Goal: Task Accomplishment & Management: Manage account settings

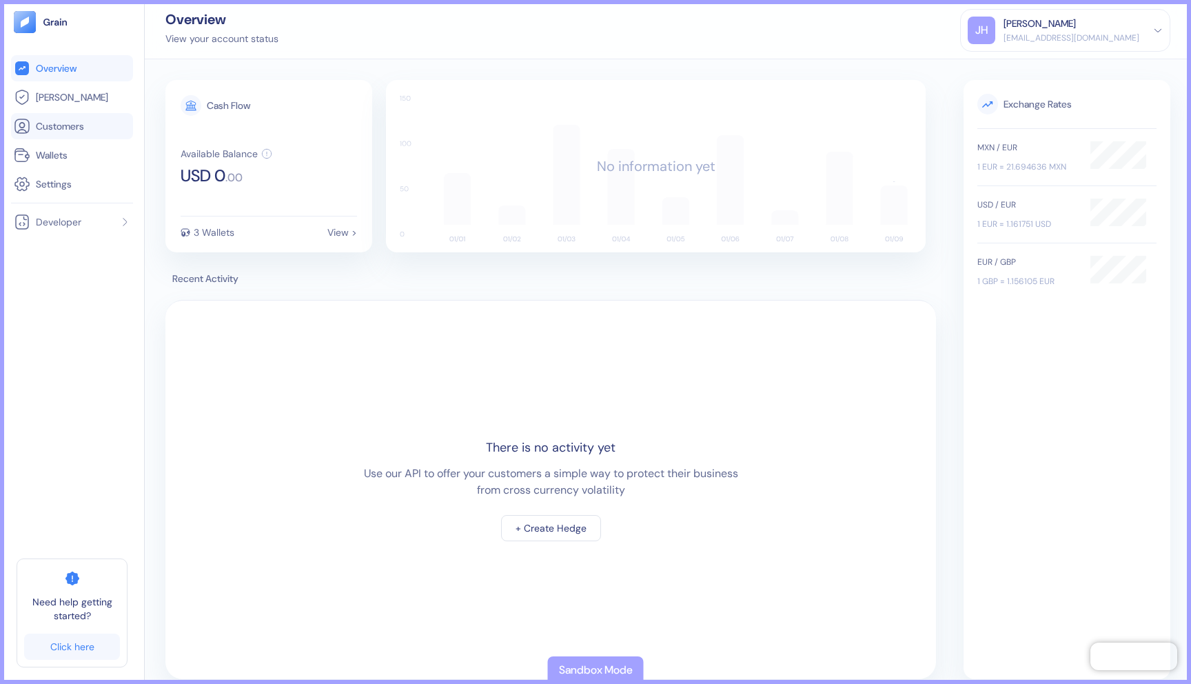
click at [53, 127] on span "Customers" at bounding box center [60, 126] width 48 height 14
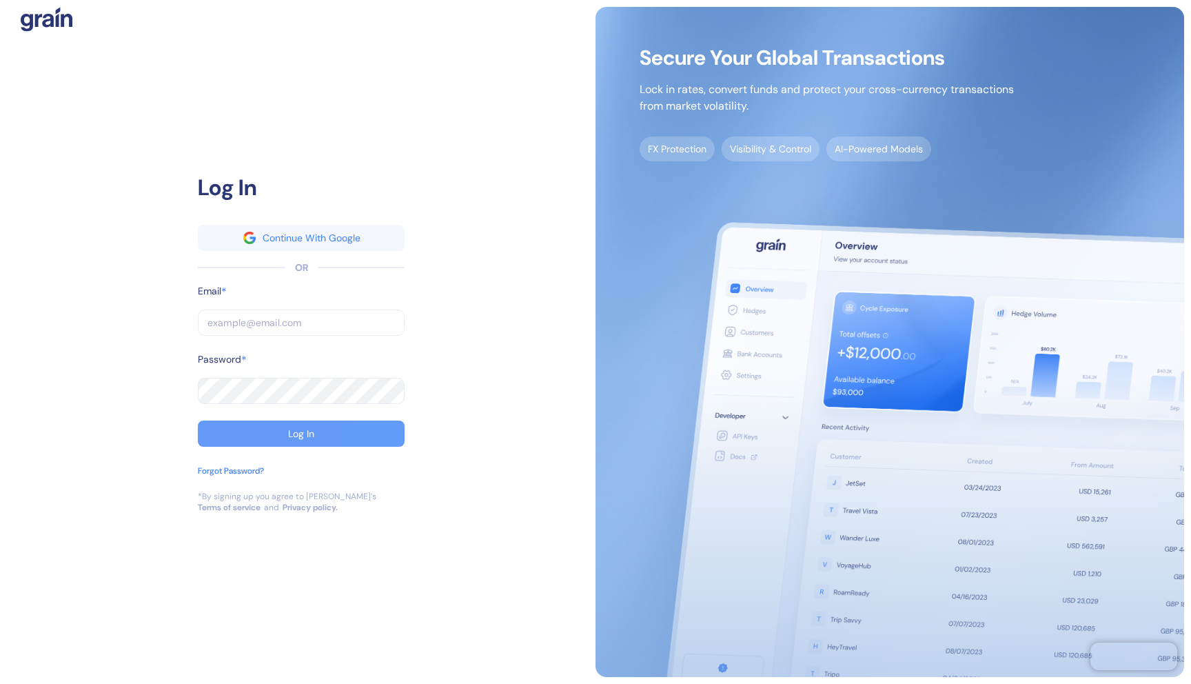
type input "[EMAIL_ADDRESS][DOMAIN_NAME]"
click at [287, 429] on button "Log In" at bounding box center [301, 433] width 207 height 26
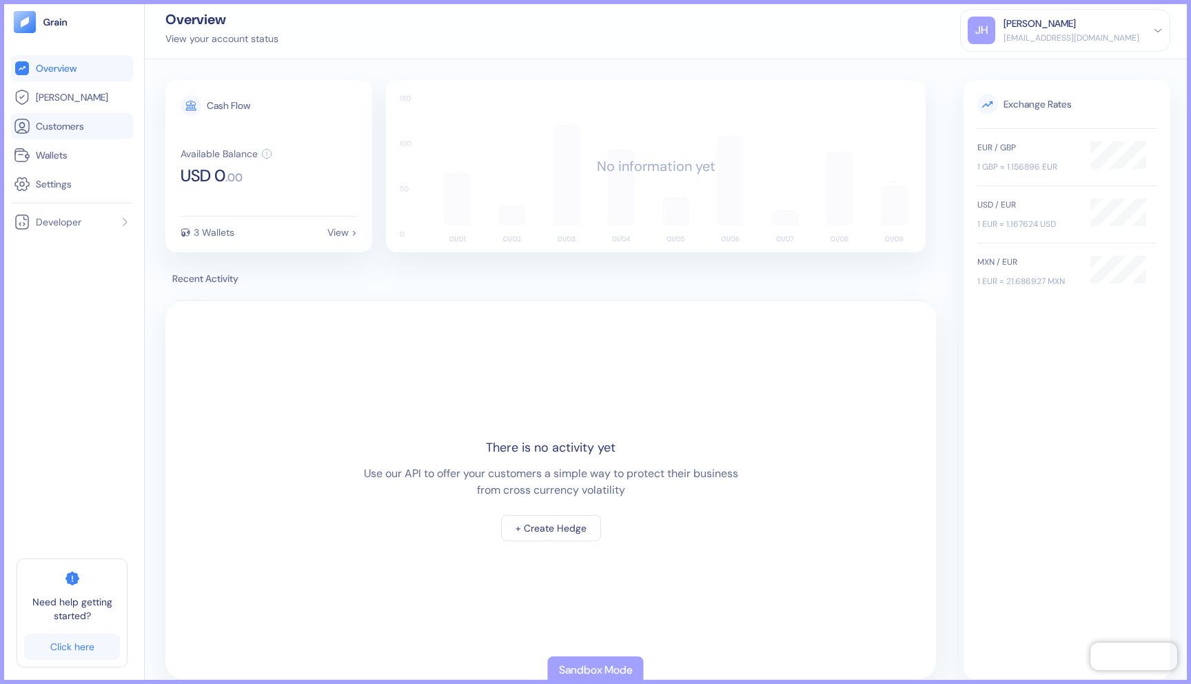
click at [68, 132] on span "Customers" at bounding box center [60, 126] width 48 height 14
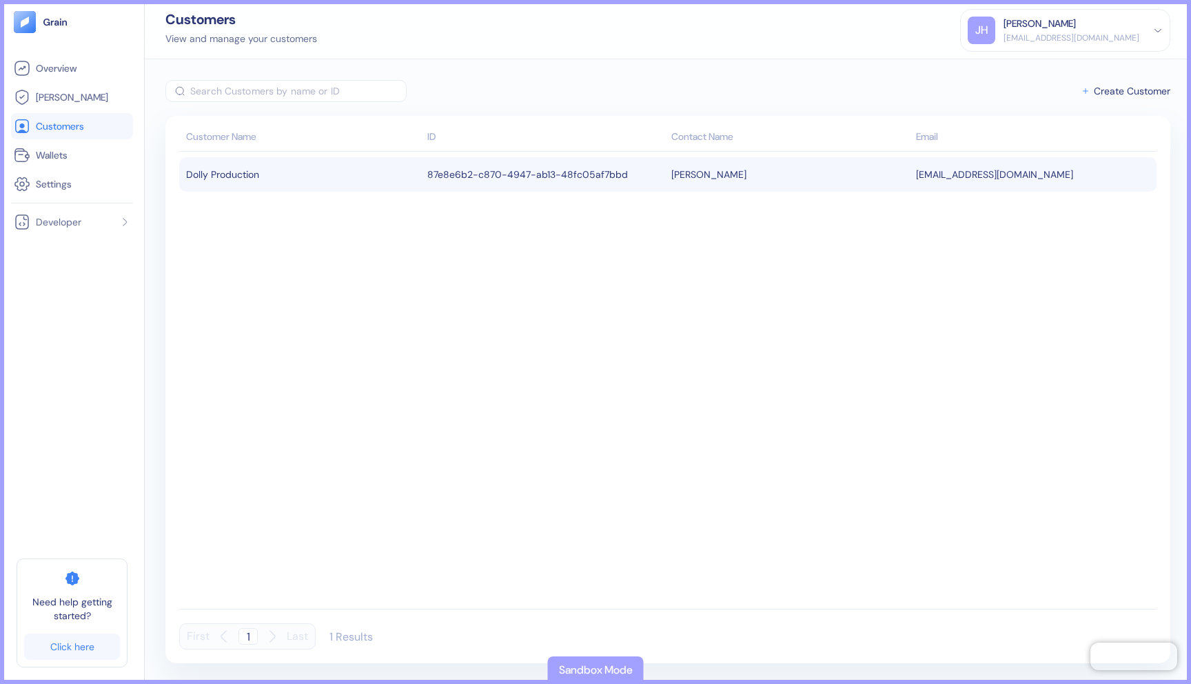
click at [314, 175] on div "Dolly Production" at bounding box center [303, 174] width 234 height 23
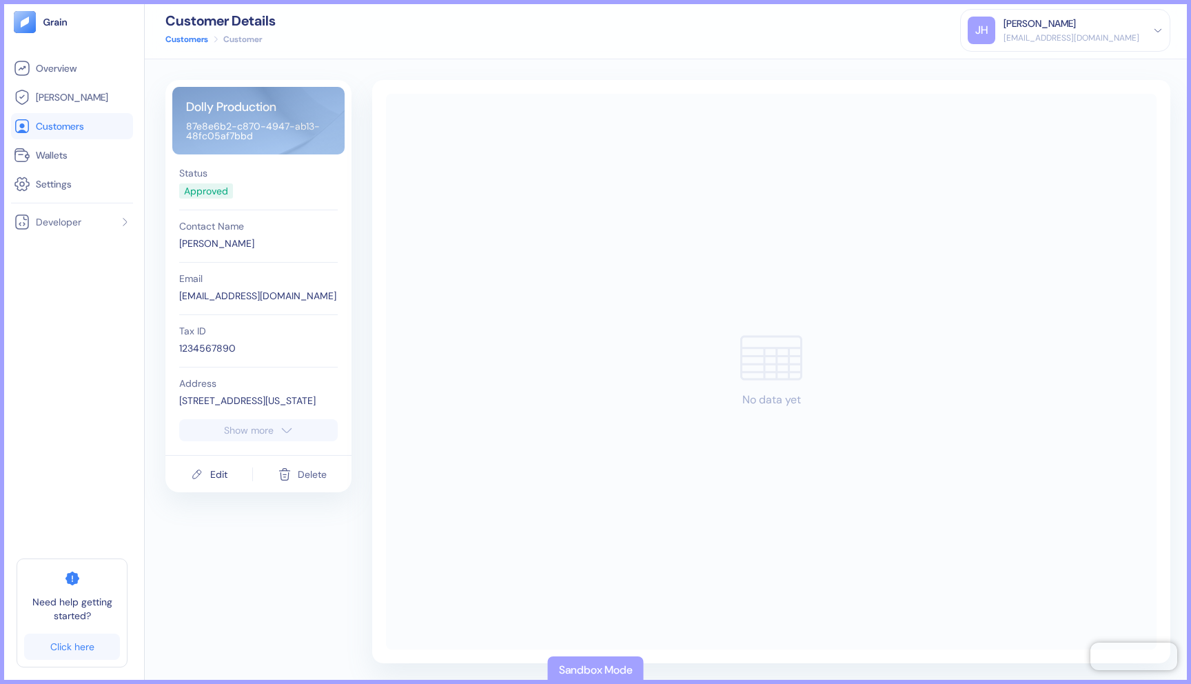
click at [307, 472] on div "Delete" at bounding box center [312, 474] width 29 height 10
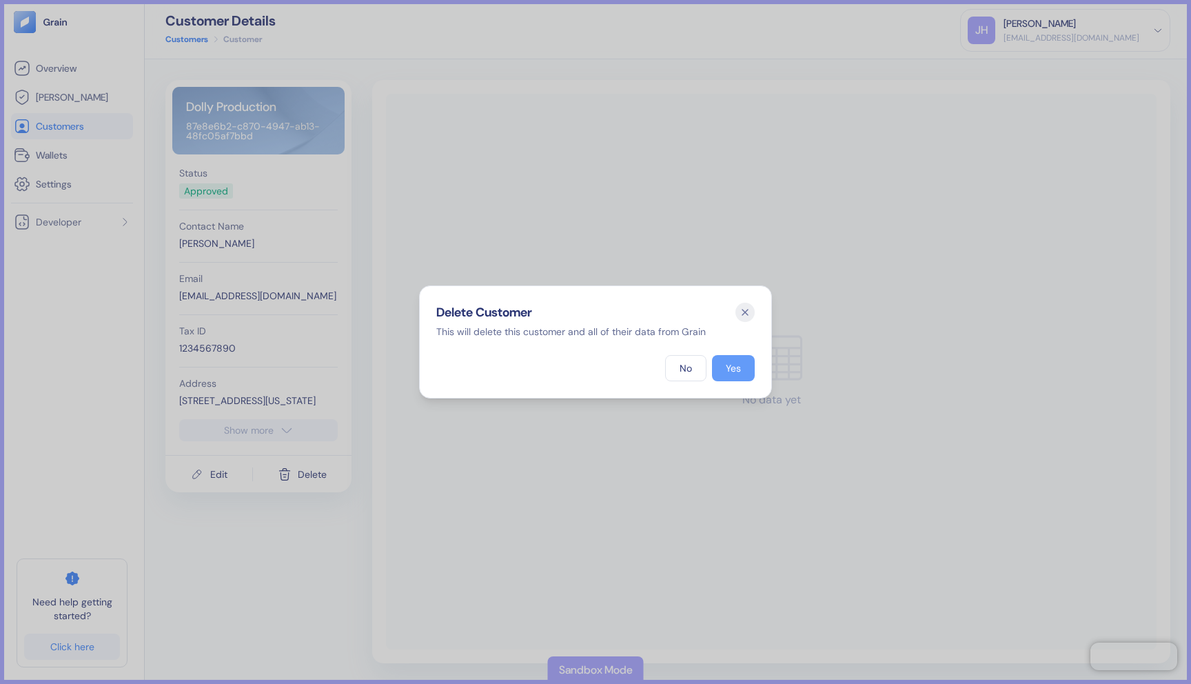
click at [735, 365] on div "Yes" at bounding box center [733, 368] width 15 height 10
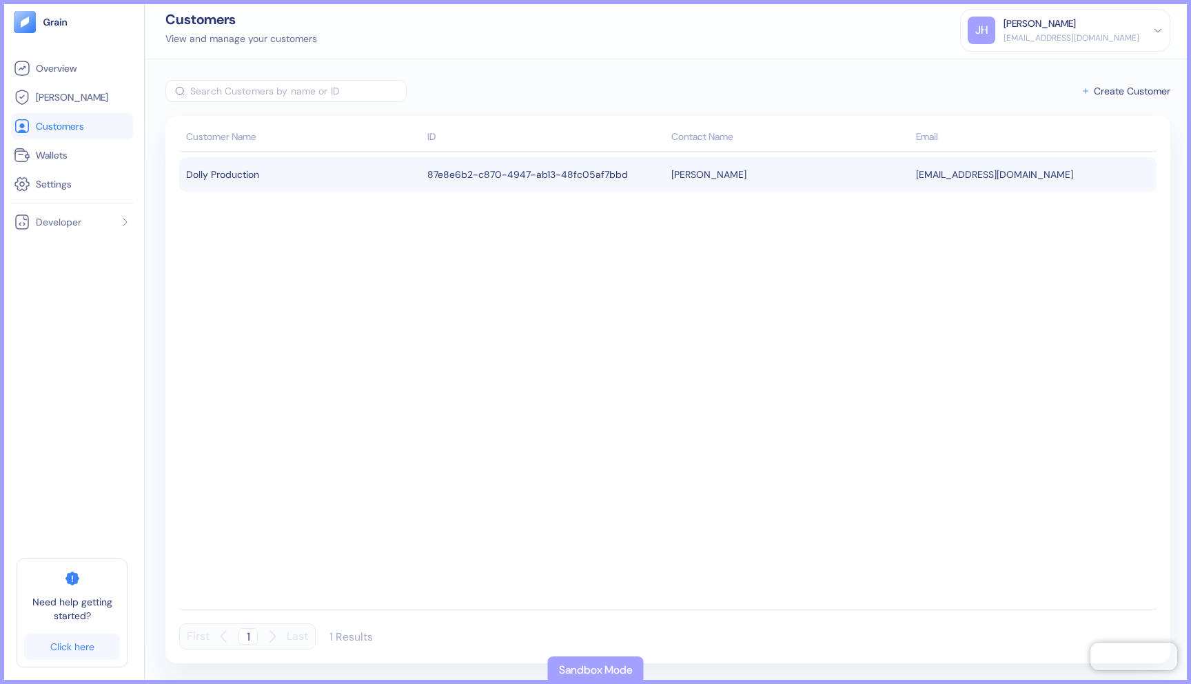
click at [480, 167] on td "87e8e6b2-c870-4947-ab13-48fc05af7bbd" at bounding box center [546, 174] width 245 height 34
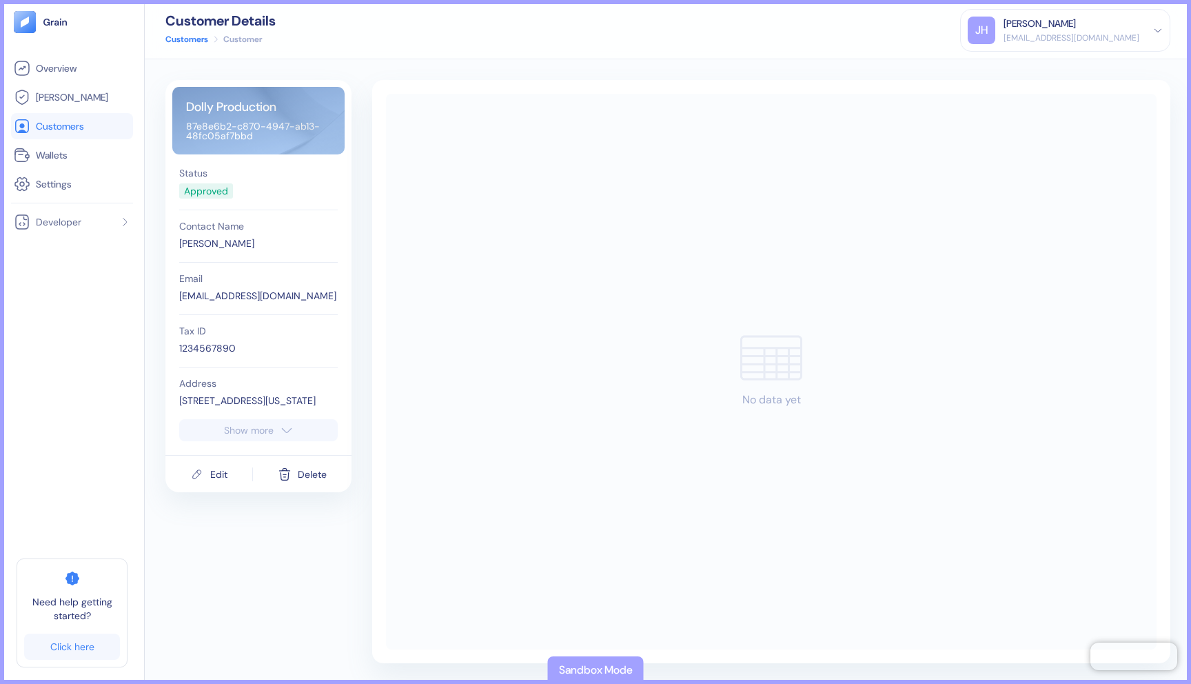
drag, startPoint x: 254, startPoint y: 136, endPoint x: 174, endPoint y: 122, distance: 80.4
click at [174, 122] on div "Dolly Production 87e8e6b2-c870-4947-ab13-48fc05af7bbd" at bounding box center [258, 121] width 172 height 68
drag, startPoint x: 187, startPoint y: 123, endPoint x: 269, endPoint y: 147, distance: 85.9
click at [269, 147] on div "Dolly Production 87e8e6b2-c870-4947-ab13-48fc05af7bbd" at bounding box center [258, 121] width 172 height 68
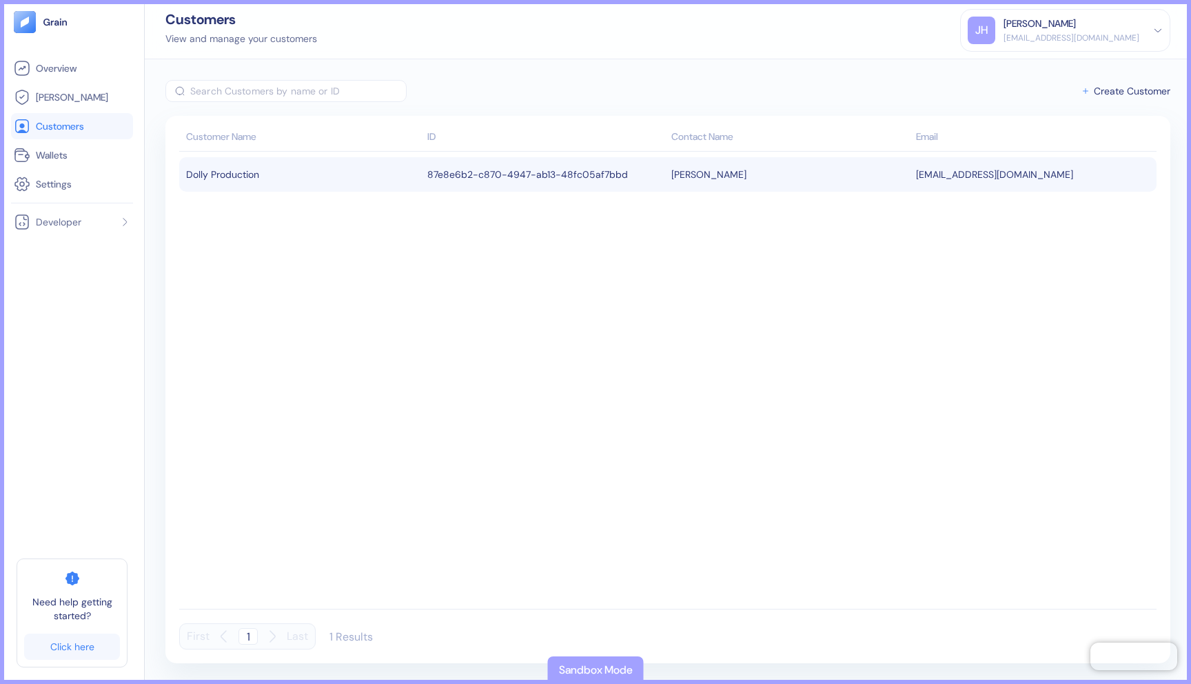
click at [407, 171] on div "Dolly Production" at bounding box center [303, 174] width 234 height 23
